Goal: Learn about a topic: Learn about a topic

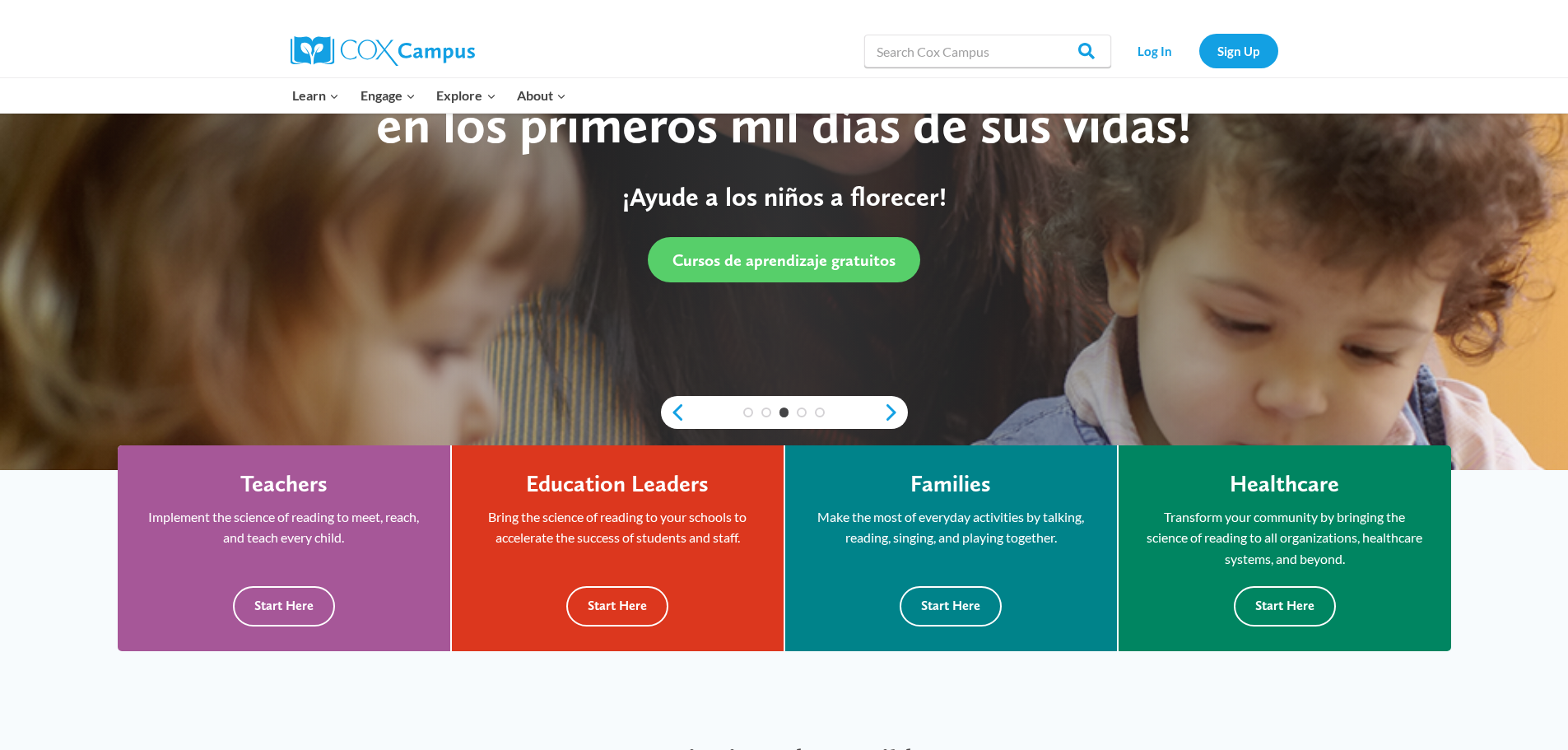
scroll to position [247, 0]
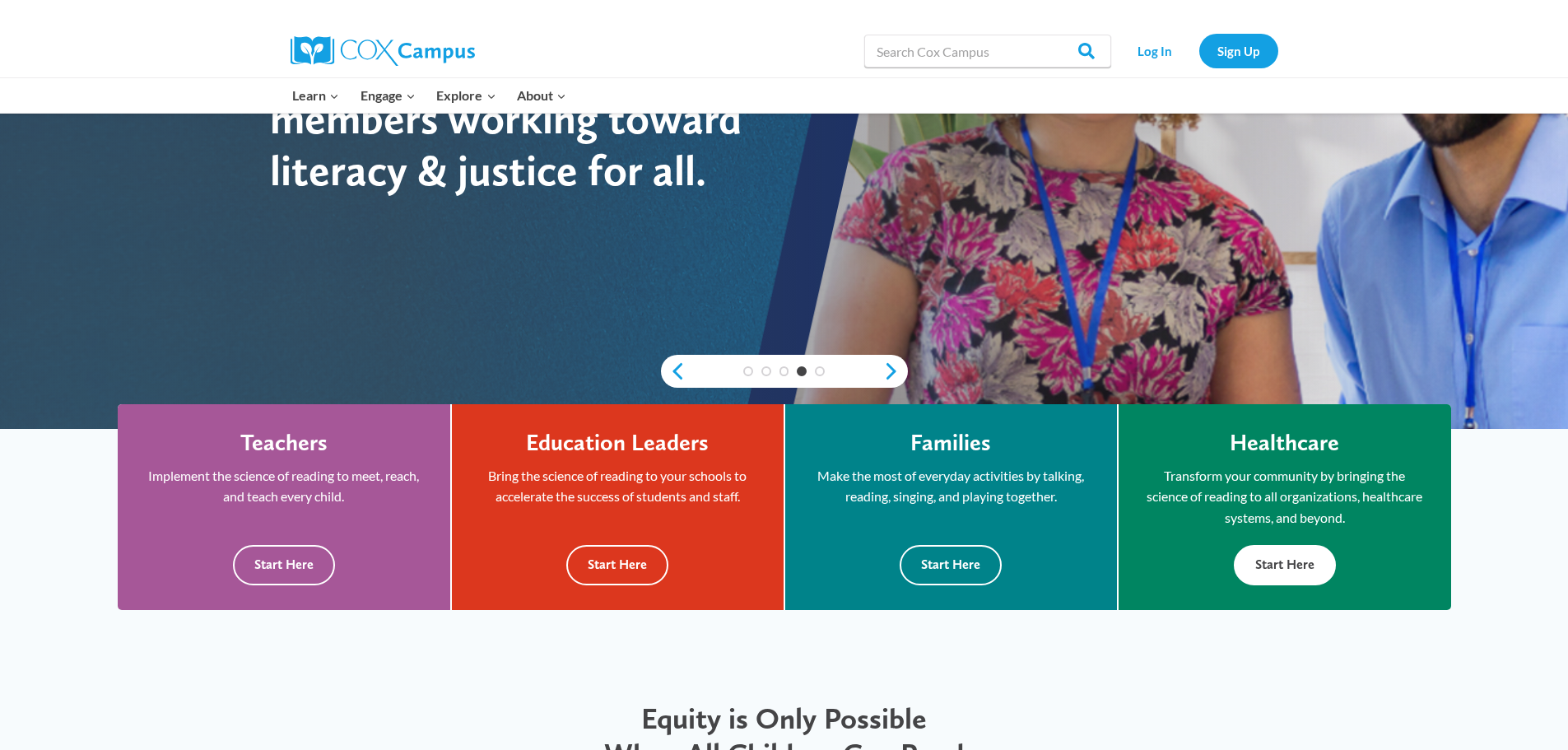
click at [1270, 564] on button "Start Here" at bounding box center [1284, 565] width 102 height 40
click at [623, 561] on button "Start Here" at bounding box center [617, 565] width 102 height 40
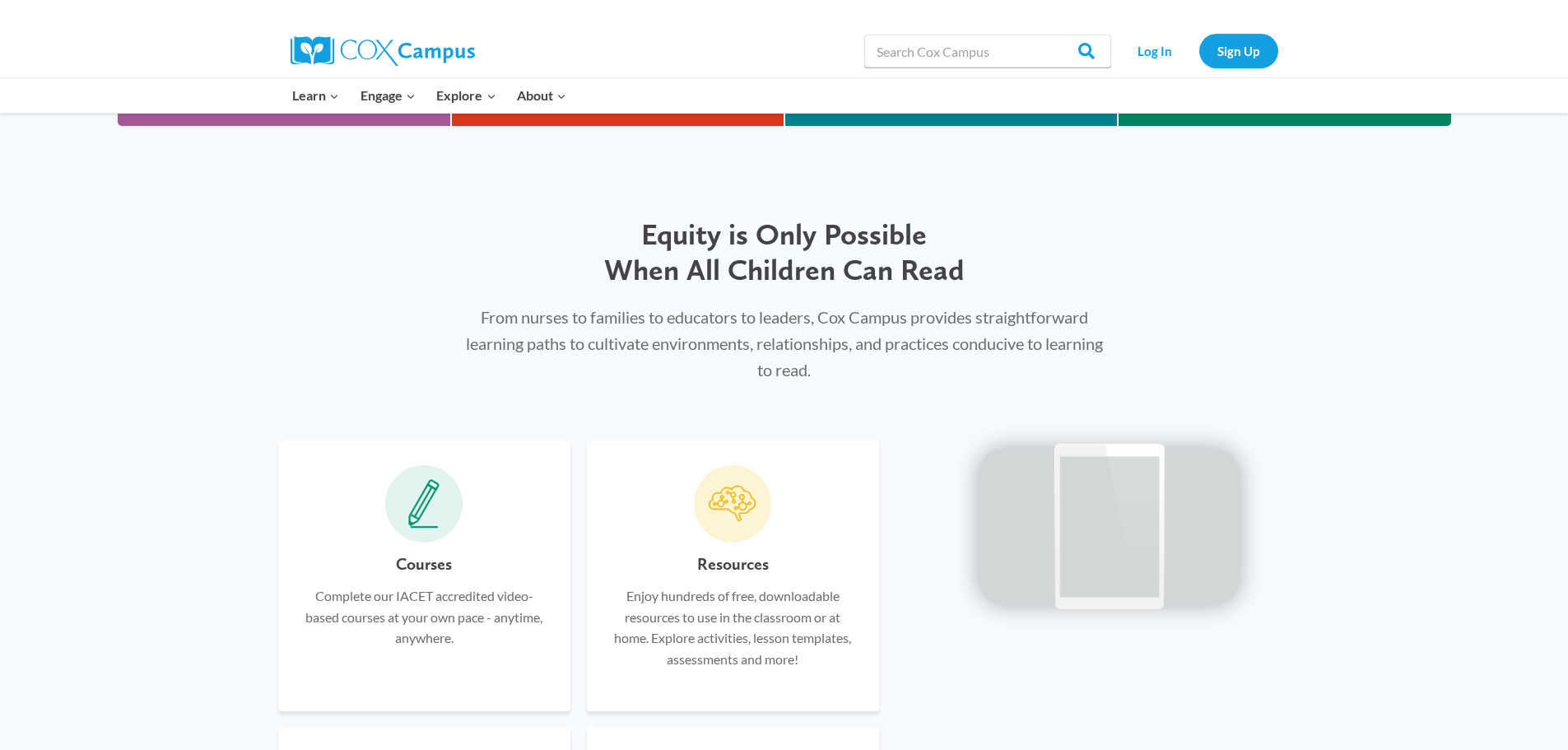
scroll to position [741, 0]
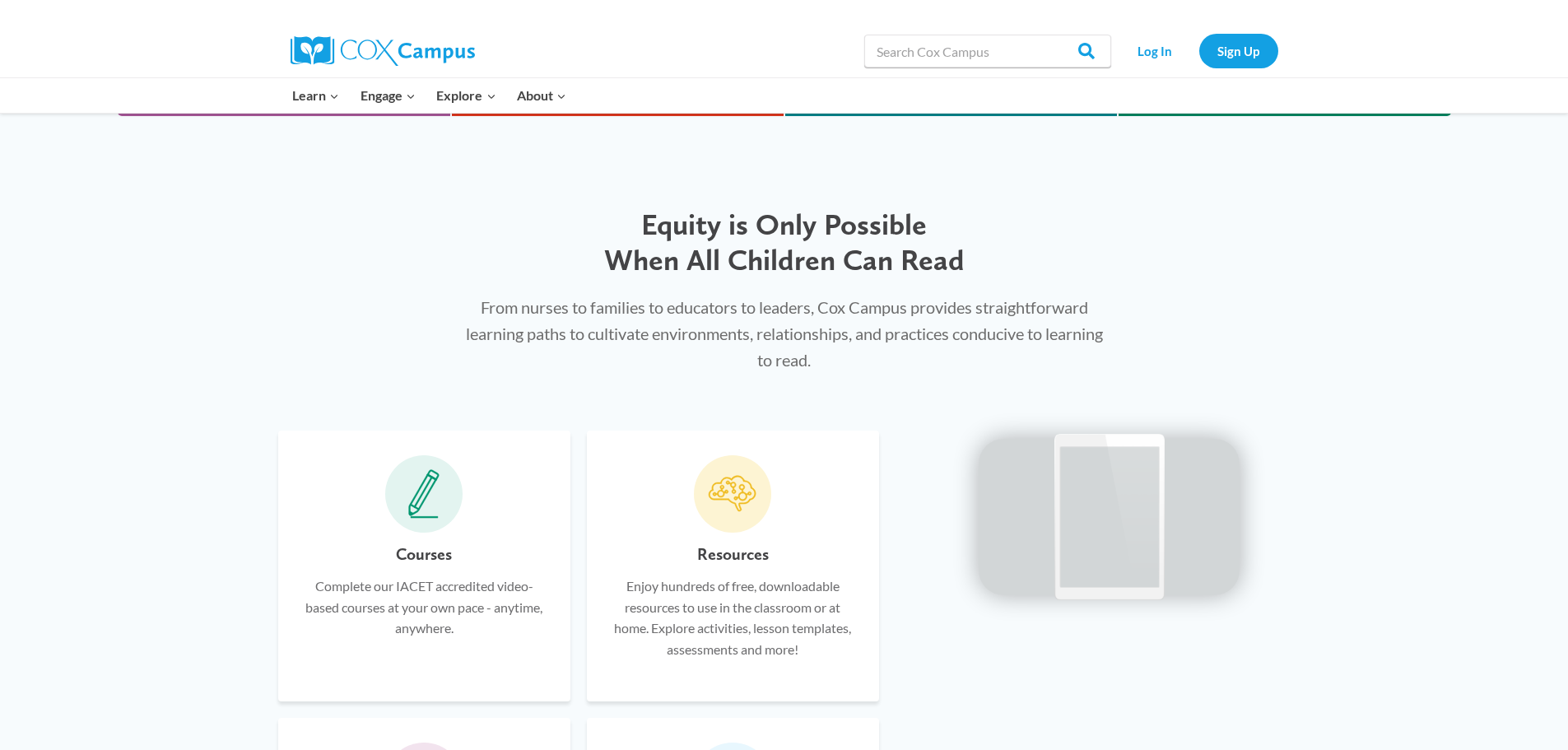
drag, startPoint x: 1173, startPoint y: 455, endPoint x: 1347, endPoint y: 483, distance: 176.2
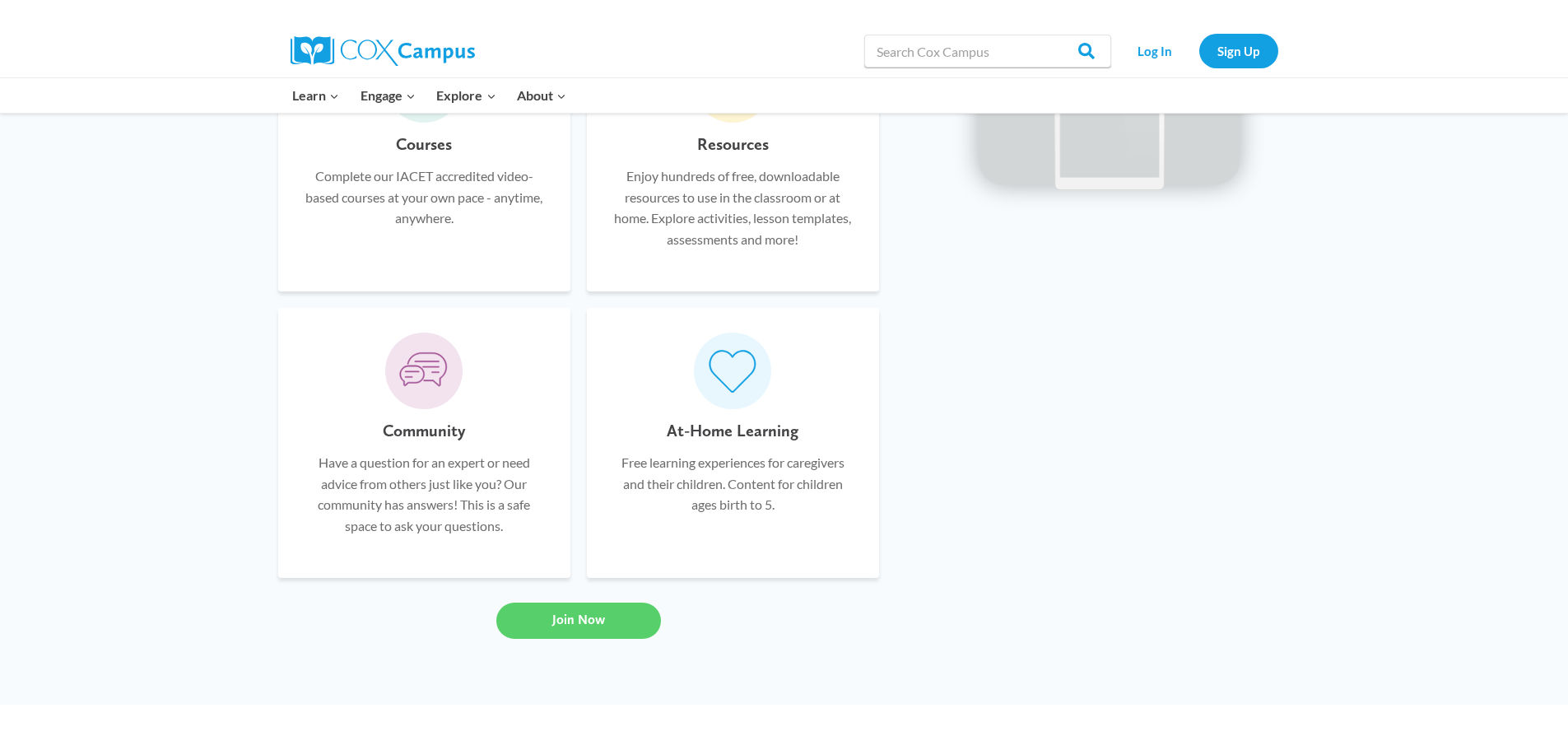
scroll to position [1153, 0]
click at [580, 617] on span "Join Now" at bounding box center [578, 618] width 52 height 16
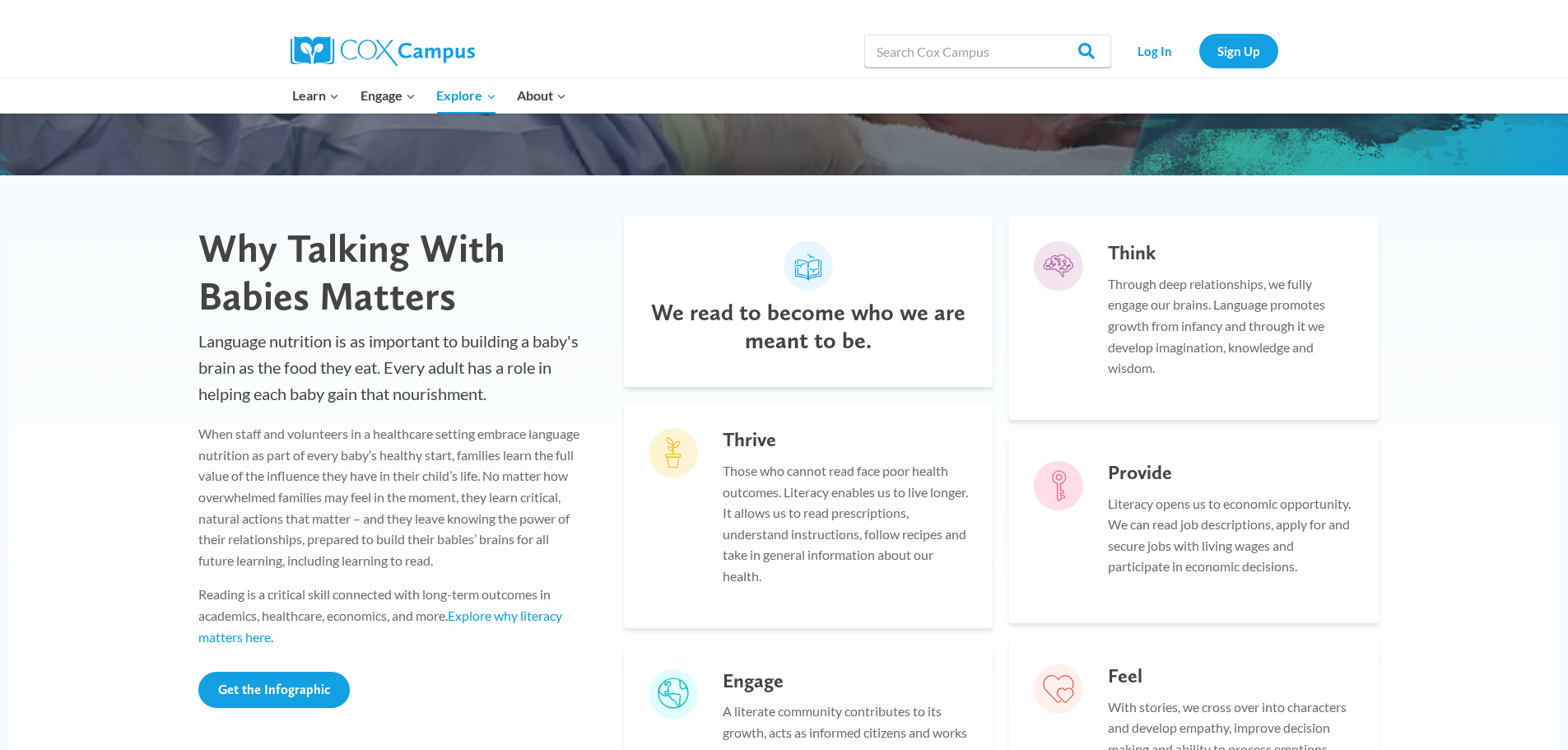
scroll to position [247, 0]
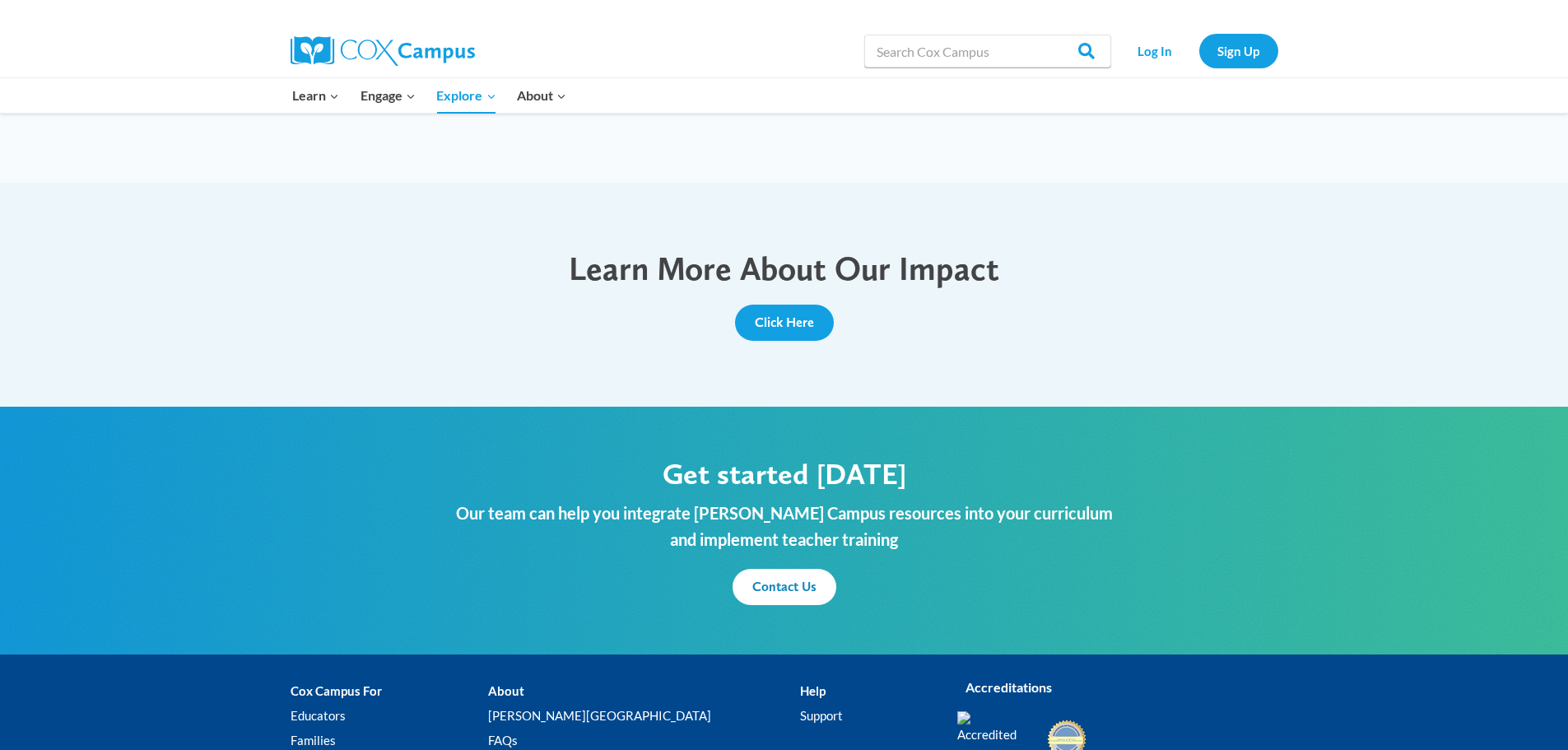
scroll to position [1515, 0]
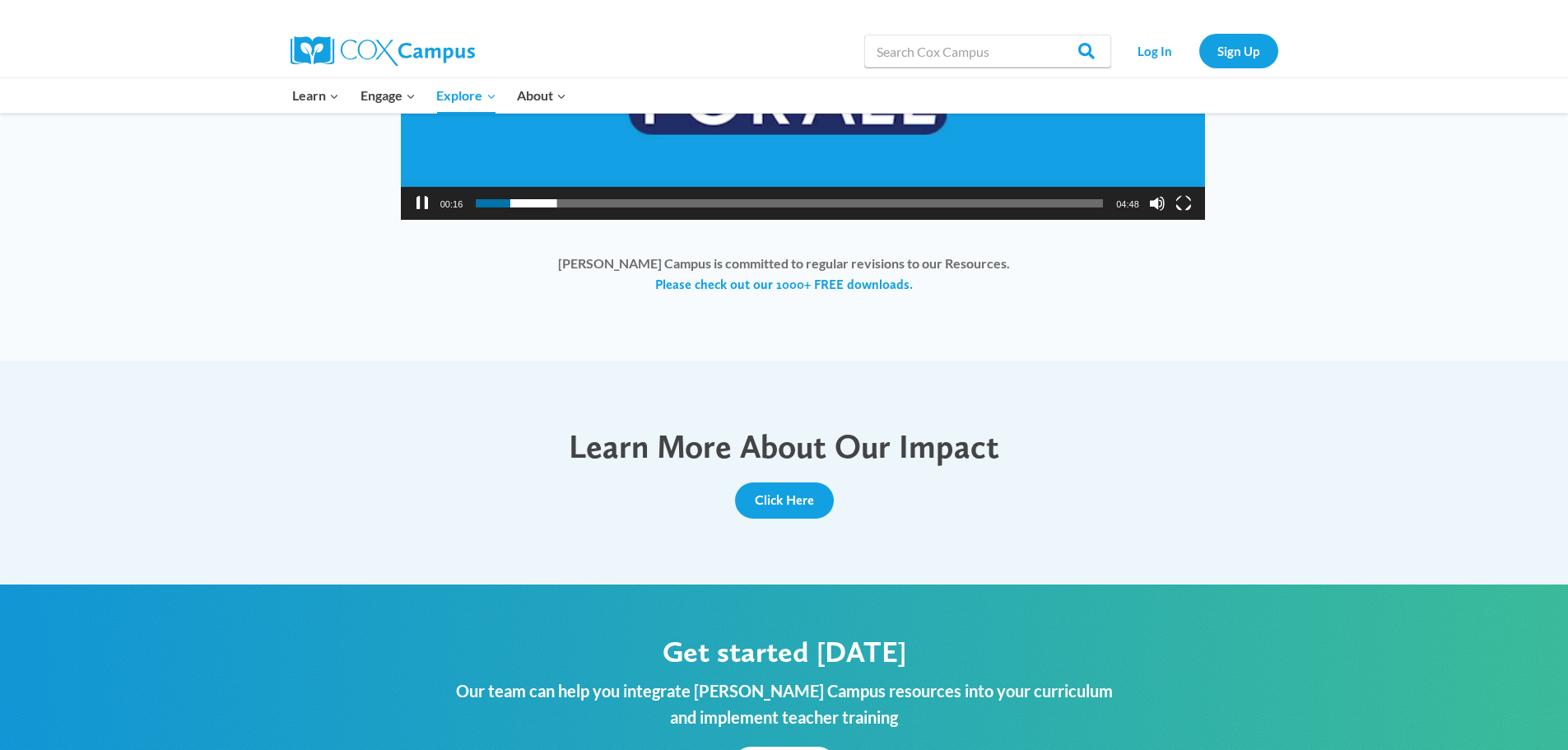
drag, startPoint x: 1322, startPoint y: 592, endPoint x: 1335, endPoint y: 586, distance: 14.3
drag, startPoint x: 1343, startPoint y: 590, endPoint x: 1370, endPoint y: 562, distance: 38.9
drag, startPoint x: 1422, startPoint y: 475, endPoint x: 1438, endPoint y: 470, distance: 16.8
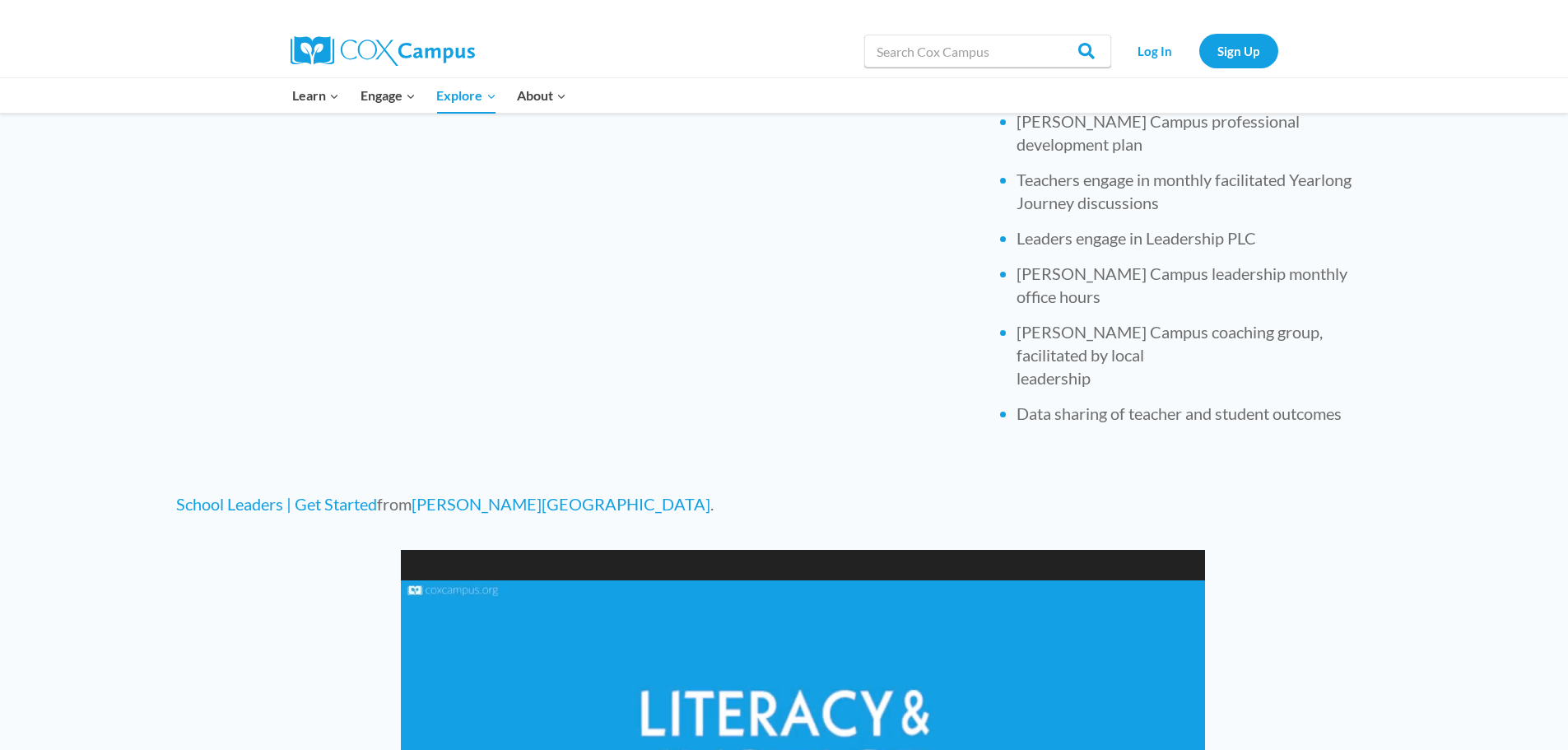
scroll to position [691, 0]
